Goal: Task Accomplishment & Management: Manage account settings

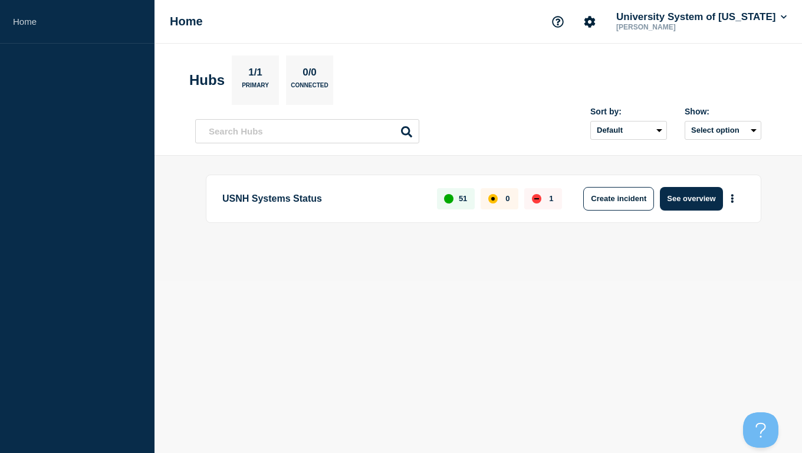
click at [550, 198] on p "1" at bounding box center [551, 198] width 4 height 9
click at [535, 199] on div "down" at bounding box center [536, 198] width 5 height 1
click at [681, 198] on button "See overview" at bounding box center [691, 199] width 62 height 24
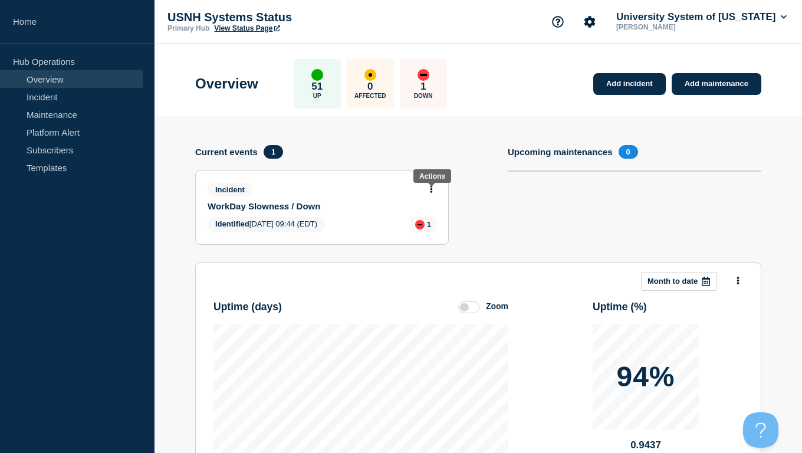
click at [432, 192] on icon at bounding box center [431, 189] width 2 height 8
click at [426, 239] on link "Update incident" at bounding box center [429, 236] width 57 height 9
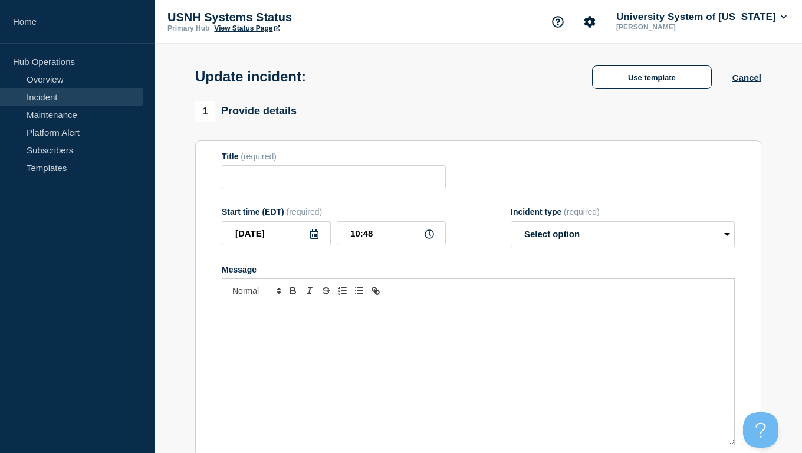
type input "WorkDay Slowness / Down"
click at [254, 321] on p "Message" at bounding box center [478, 315] width 494 height 11
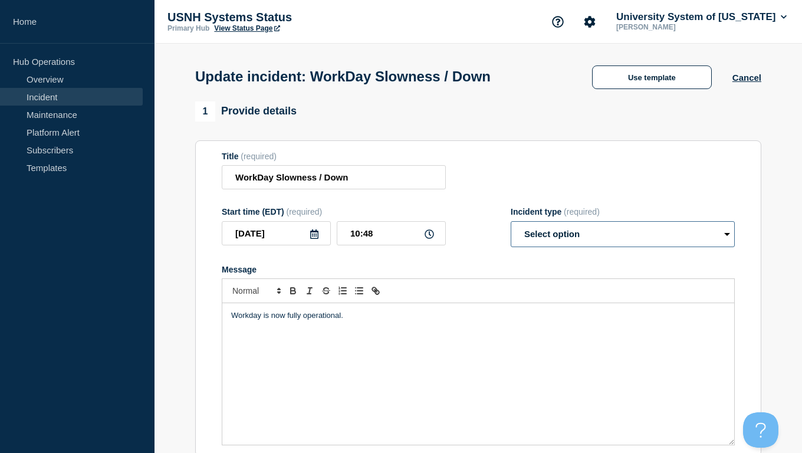
select select "resolved"
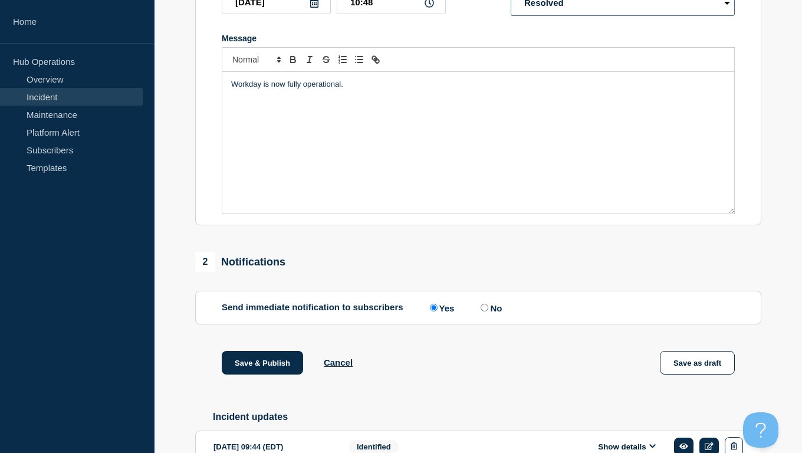
scroll to position [232, 0]
click at [242, 374] on button "Save & Publish" at bounding box center [262, 362] width 81 height 24
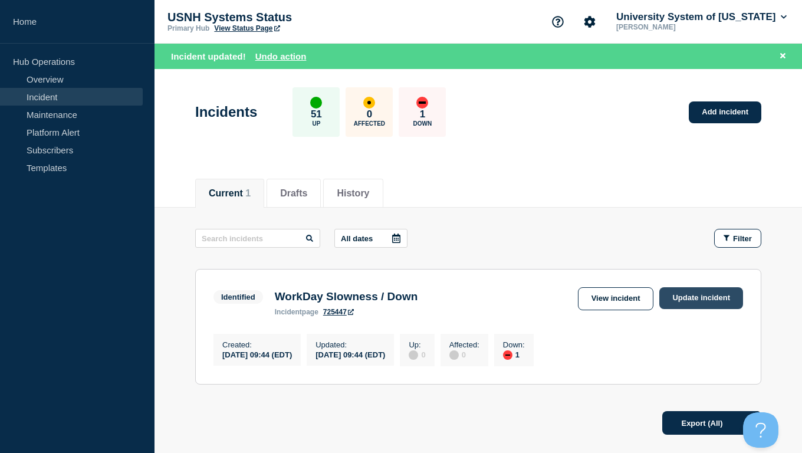
click at [693, 298] on link "Update incident" at bounding box center [701, 298] width 84 height 22
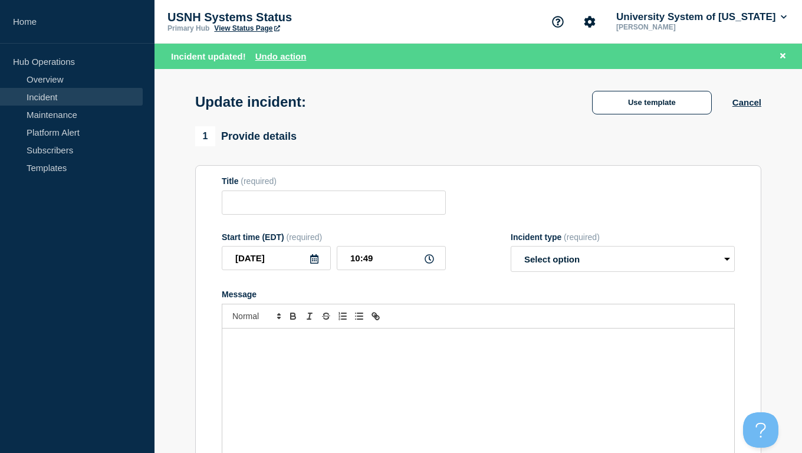
type input "WorkDay Slowness / Down"
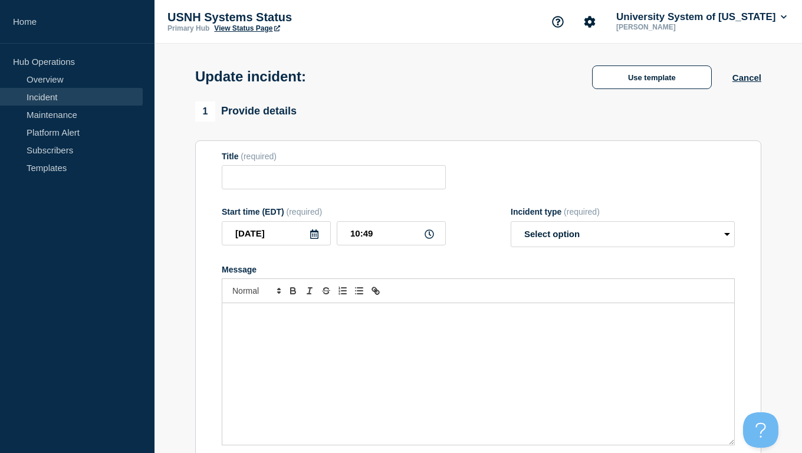
type input "WorkDay Slowness / Down"
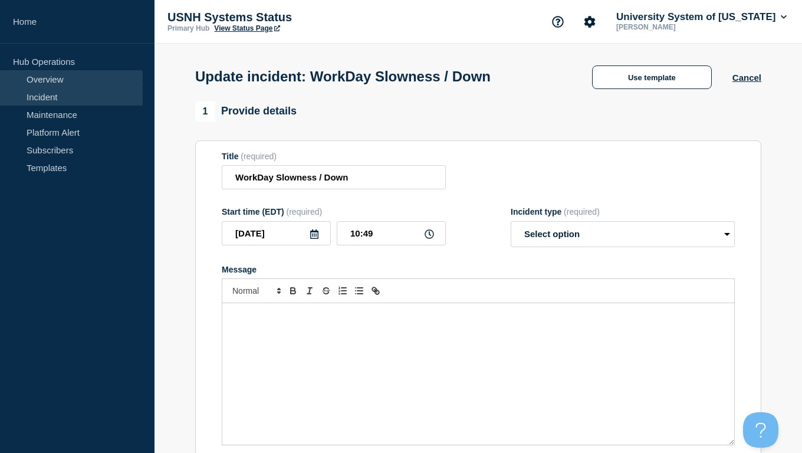
click at [39, 79] on link "Overview" at bounding box center [71, 79] width 143 height 18
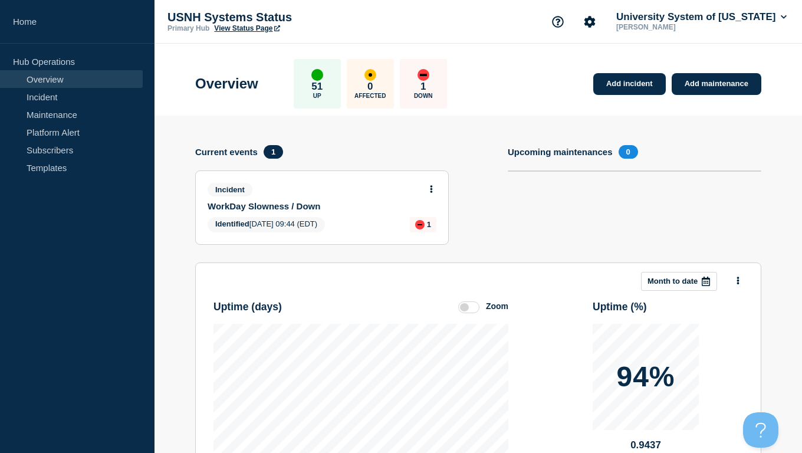
click at [433, 195] on button at bounding box center [431, 190] width 10 height 10
click at [430, 238] on link "Update incident" at bounding box center [429, 236] width 57 height 9
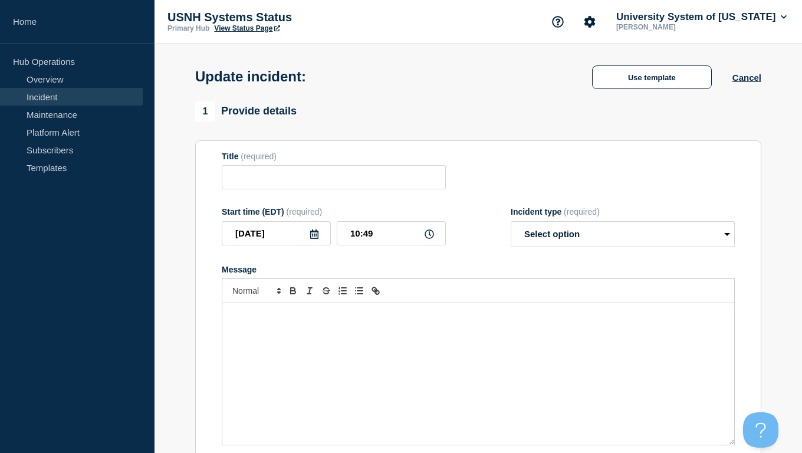
type input "WorkDay Slowness / Down"
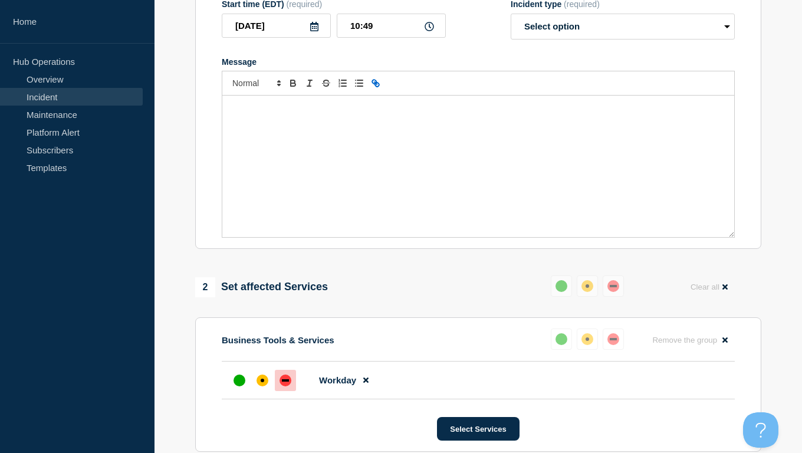
scroll to position [342, 0]
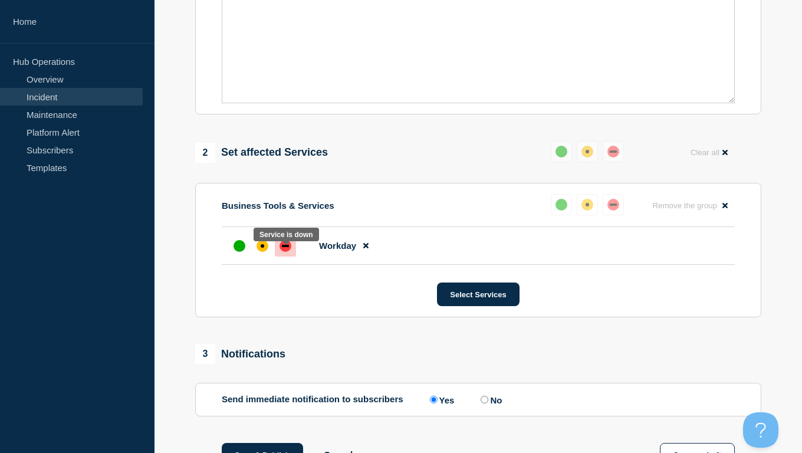
click at [284, 252] on div "down" at bounding box center [285, 246] width 12 height 12
click at [365, 249] on icon at bounding box center [365, 245] width 5 height 5
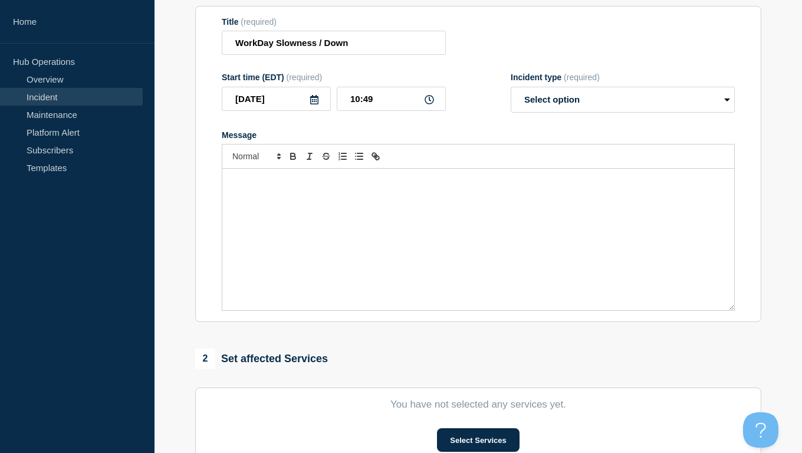
scroll to position [124, 0]
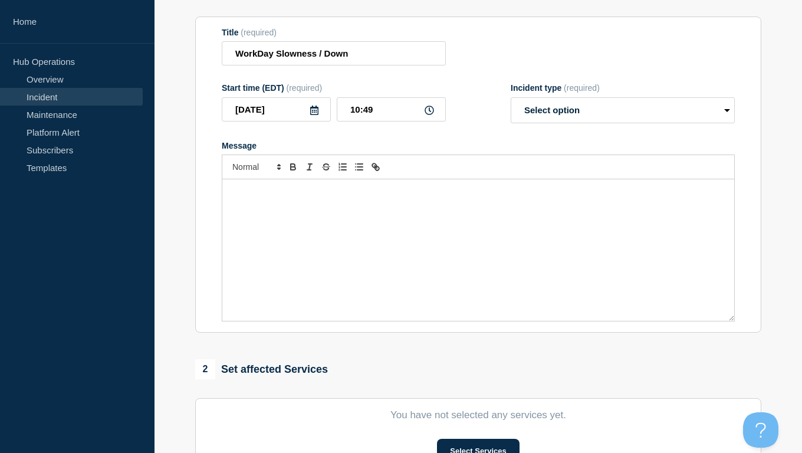
click at [274, 216] on div "Message" at bounding box center [478, 249] width 512 height 141
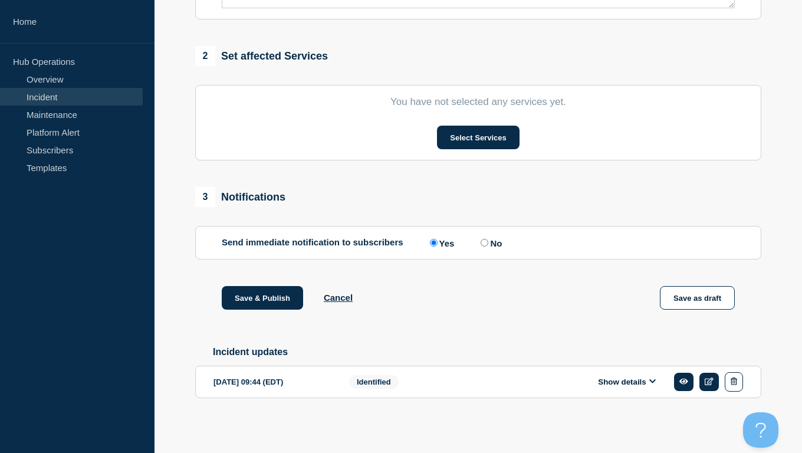
scroll to position [453, 0]
click at [480, 239] on input "No" at bounding box center [484, 243] width 8 height 8
radio input "true"
radio input "false"
click at [271, 299] on button "Save & Publish" at bounding box center [262, 298] width 81 height 24
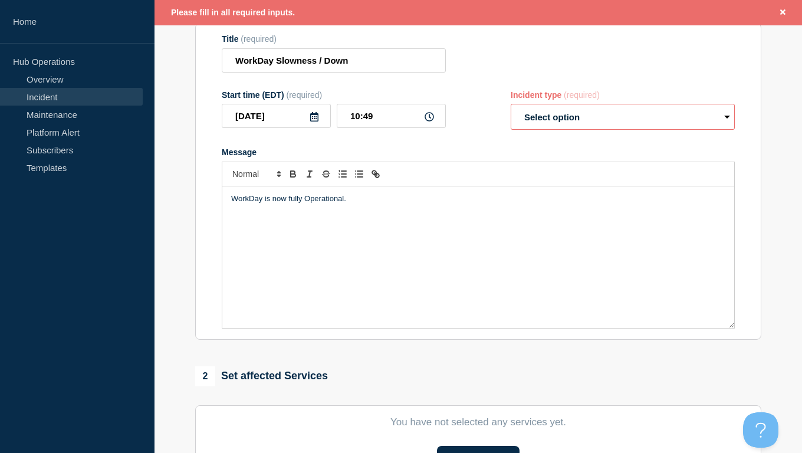
scroll to position [94, 0]
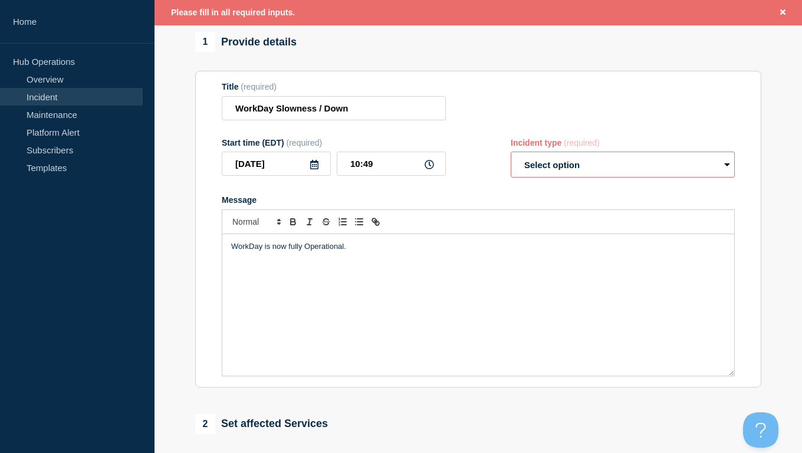
select select "resolved"
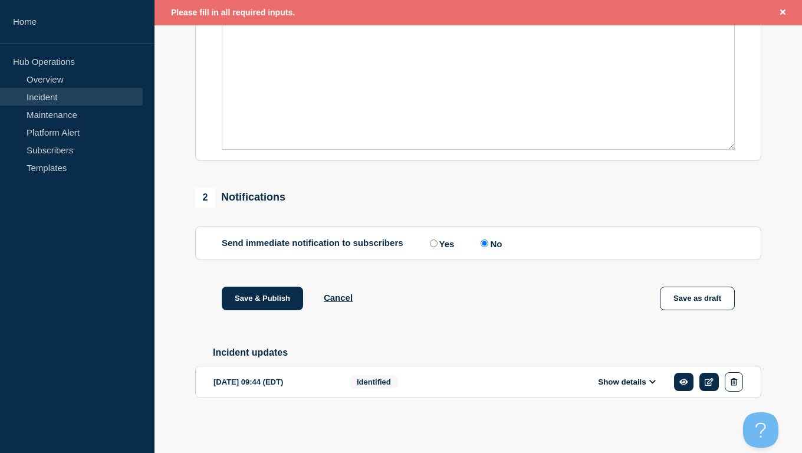
scroll to position [335, 0]
click at [259, 296] on button "Save & Publish" at bounding box center [262, 298] width 81 height 24
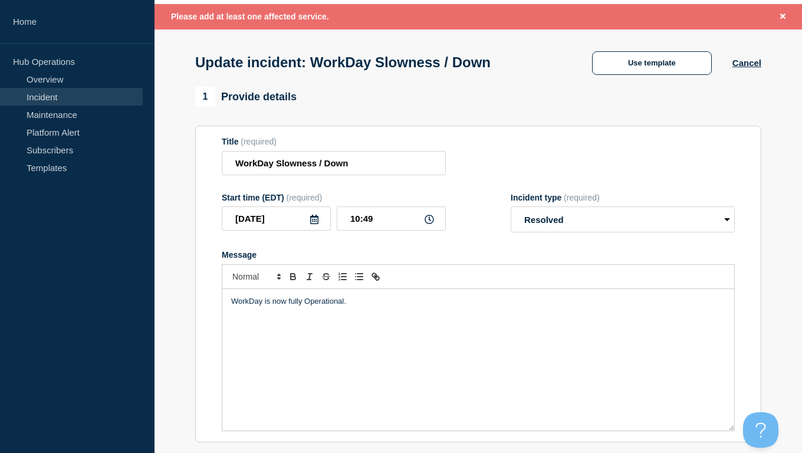
scroll to position [30, 0]
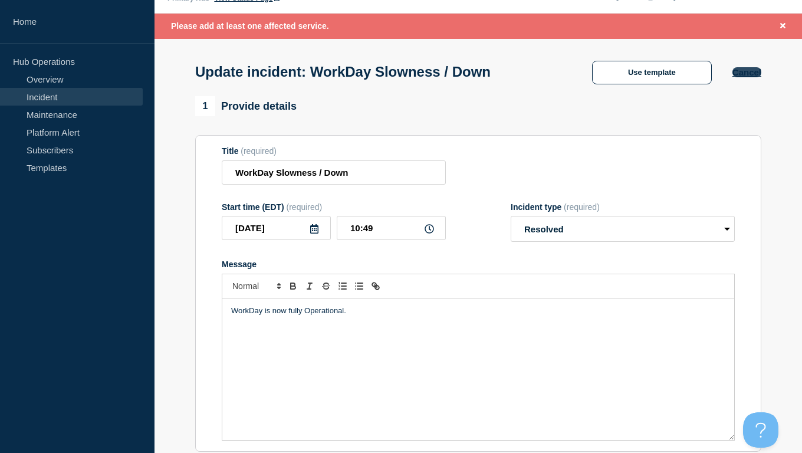
click at [759, 75] on button "Cancel" at bounding box center [746, 72] width 29 height 10
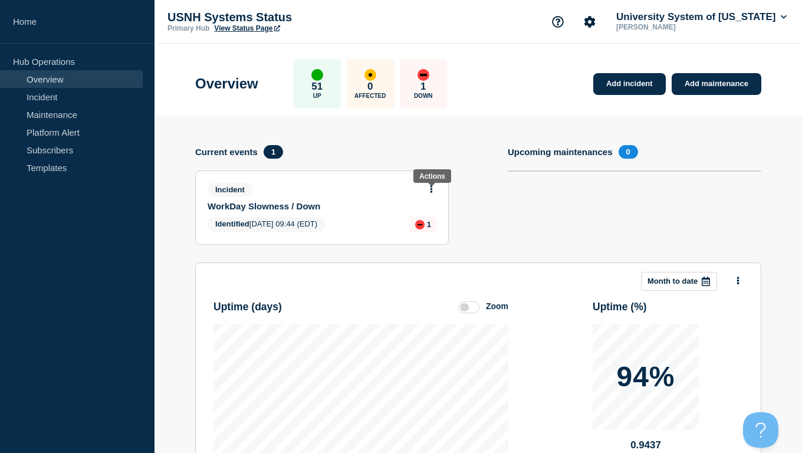
click at [434, 191] on button at bounding box center [431, 190] width 10 height 10
click at [442, 239] on link "Update incident" at bounding box center [429, 236] width 57 height 9
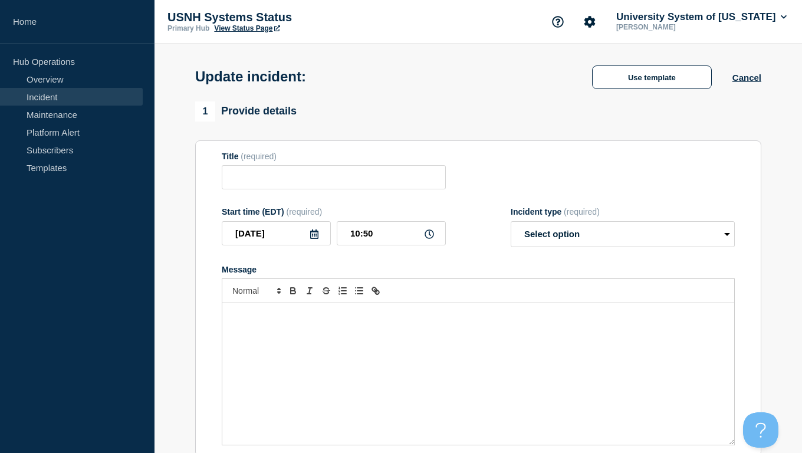
type input "WorkDay Slowness / Down"
click at [249, 341] on div "Message" at bounding box center [478, 373] width 512 height 141
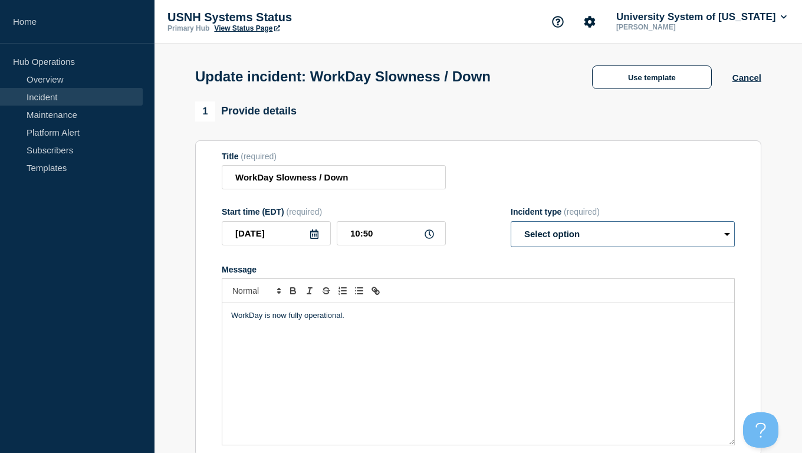
select select "resolved"
click at [760, 81] on button "Cancel" at bounding box center [746, 78] width 29 height 10
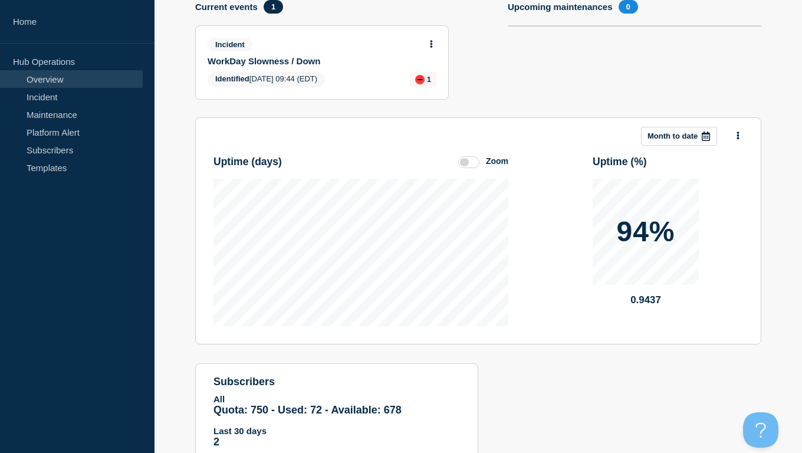
scroll to position [146, 0]
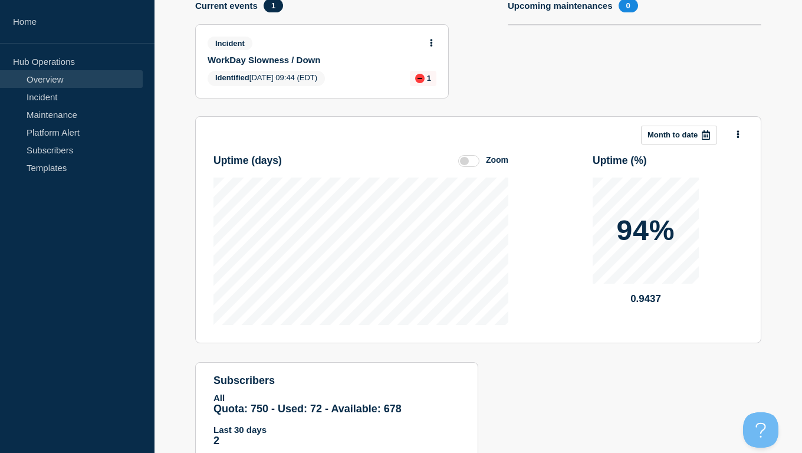
click at [571, 363] on div "Add incident Add maintenance Current events 1 Incident WorkDay Slowness / Down …" at bounding box center [478, 223] width 566 height 508
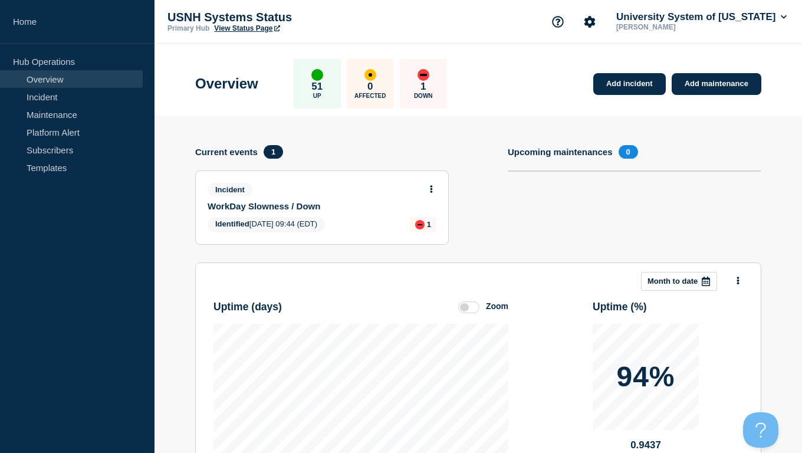
scroll to position [0, 0]
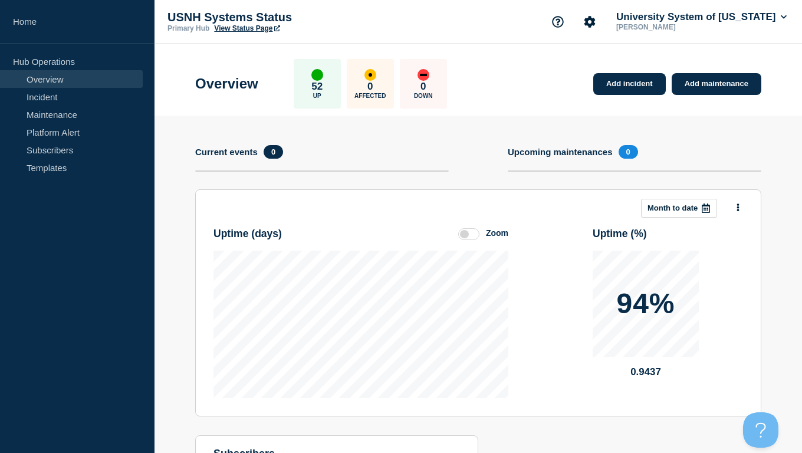
click at [760, 150] on div "Upcoming maintenances 0" at bounding box center [634, 152] width 253 height 14
